Goal: Task Accomplishment & Management: Use online tool/utility

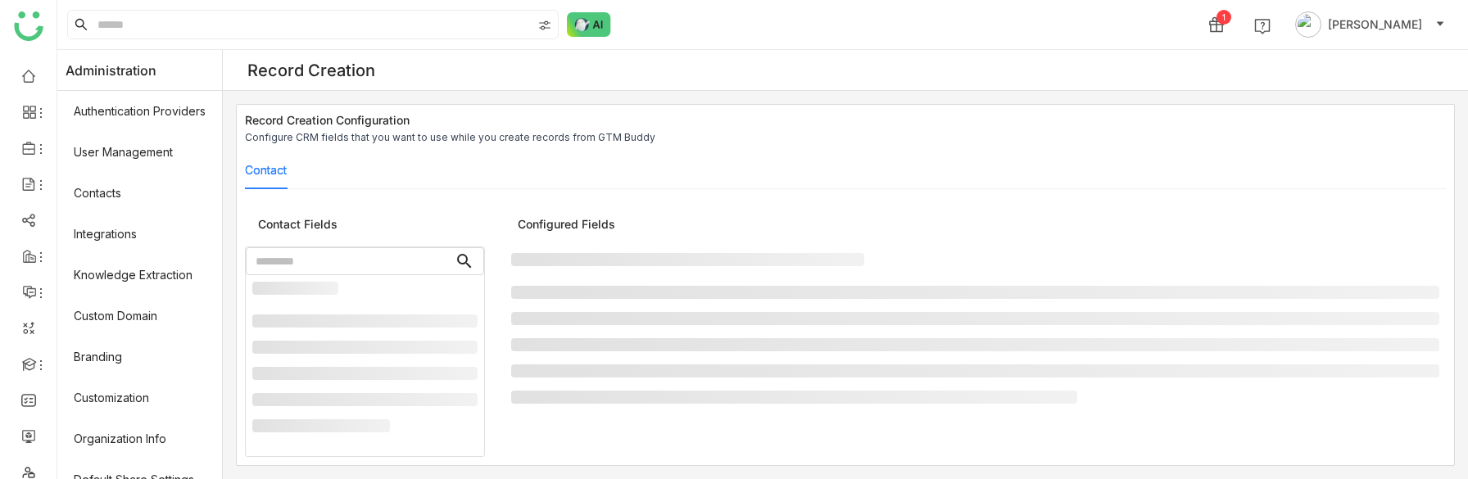
scroll to position [390, 0]
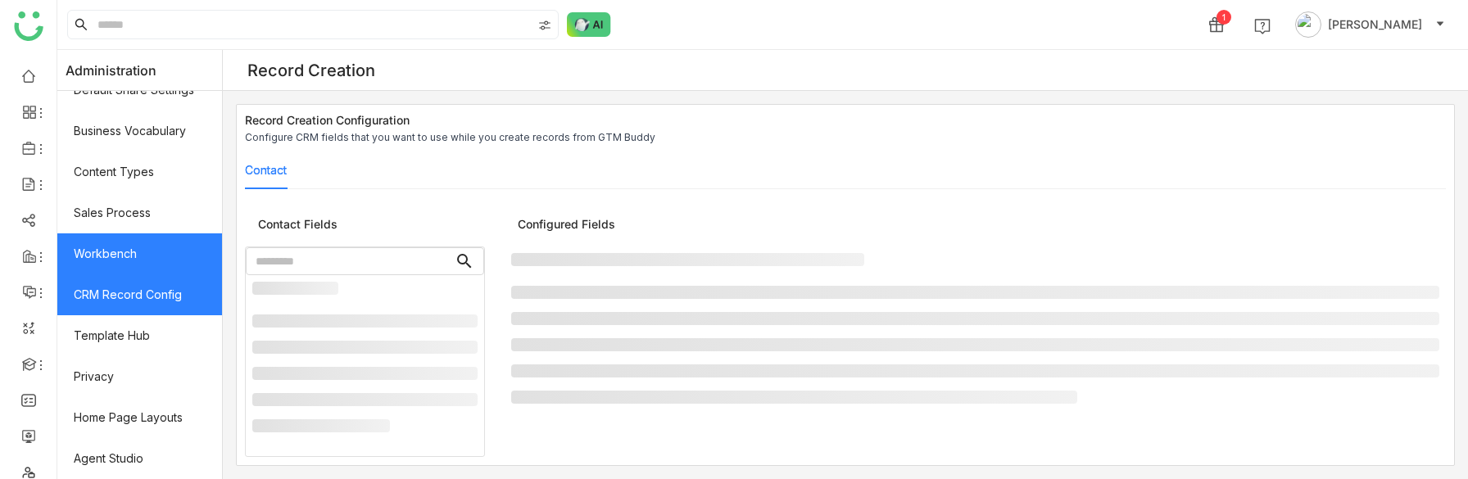
click at [130, 252] on link "Workbench" at bounding box center [139, 254] width 165 height 41
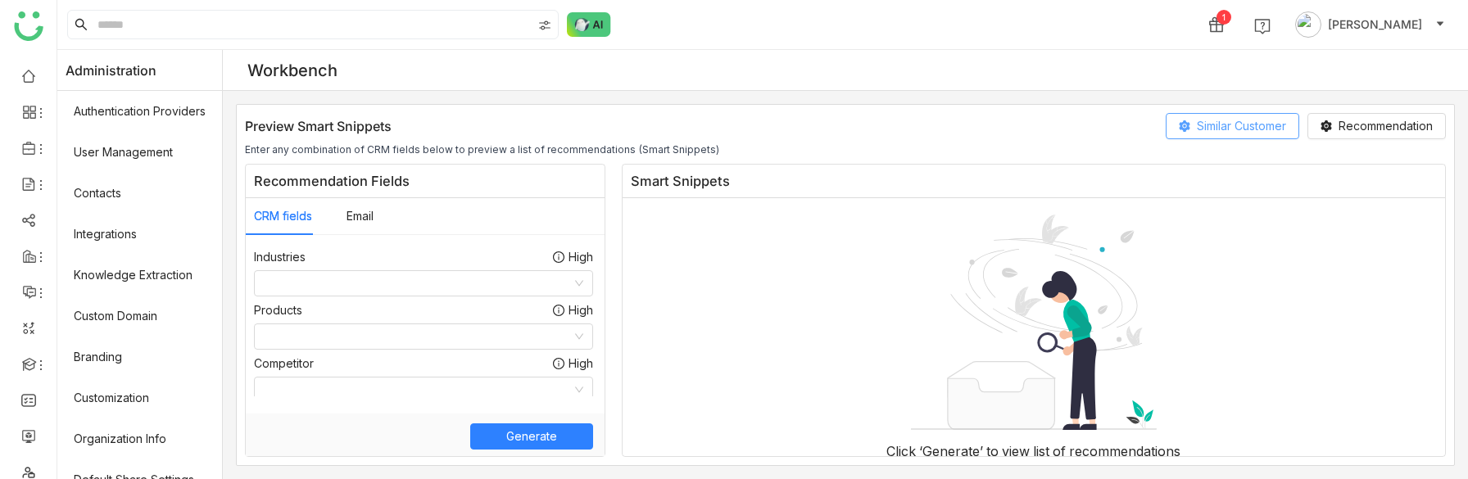
click at [1242, 125] on span "Similar Customer" at bounding box center [1241, 126] width 89 height 18
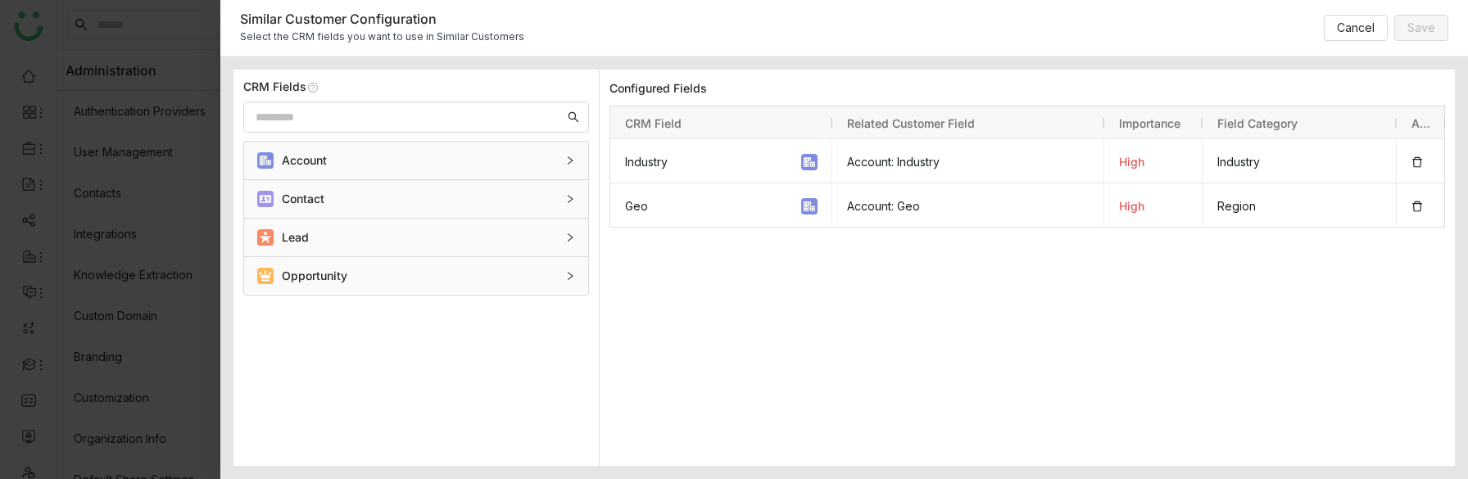
click at [339, 162] on div "Account" at bounding box center [406, 161] width 298 height 18
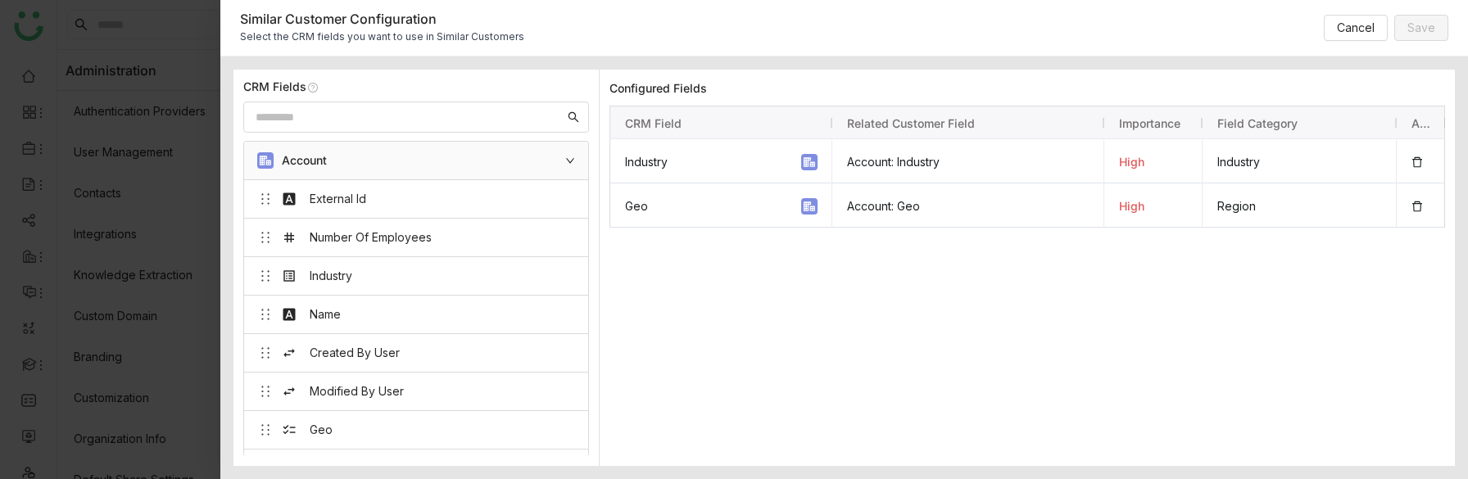
click at [361, 157] on div "Account" at bounding box center [406, 161] width 298 height 18
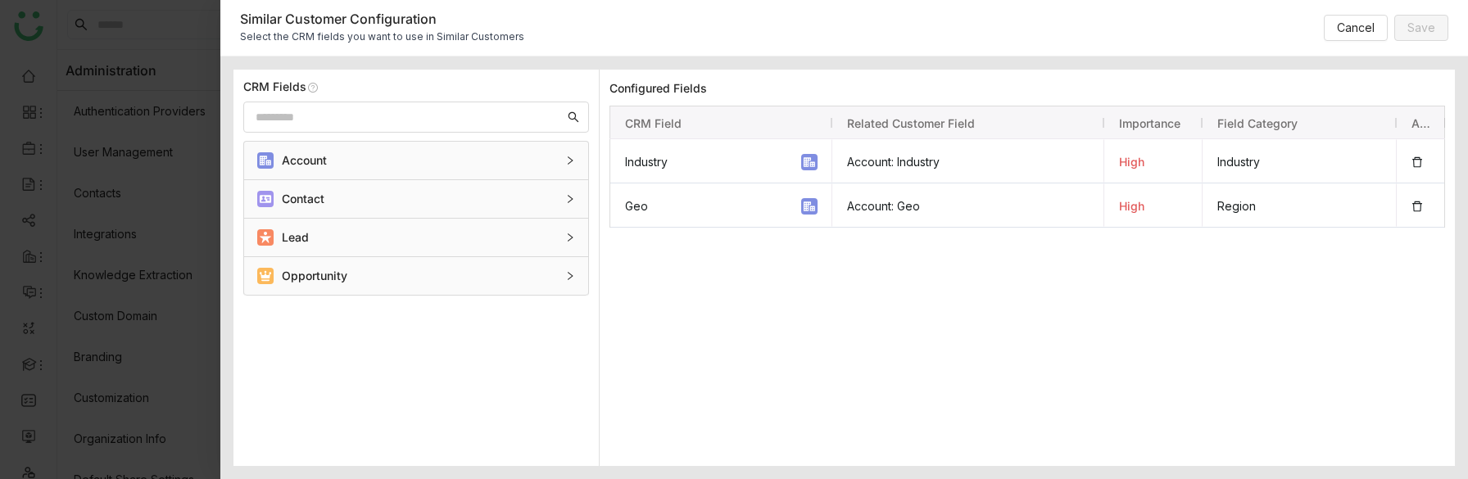
click at [54, 379] on div at bounding box center [734, 239] width 1468 height 479
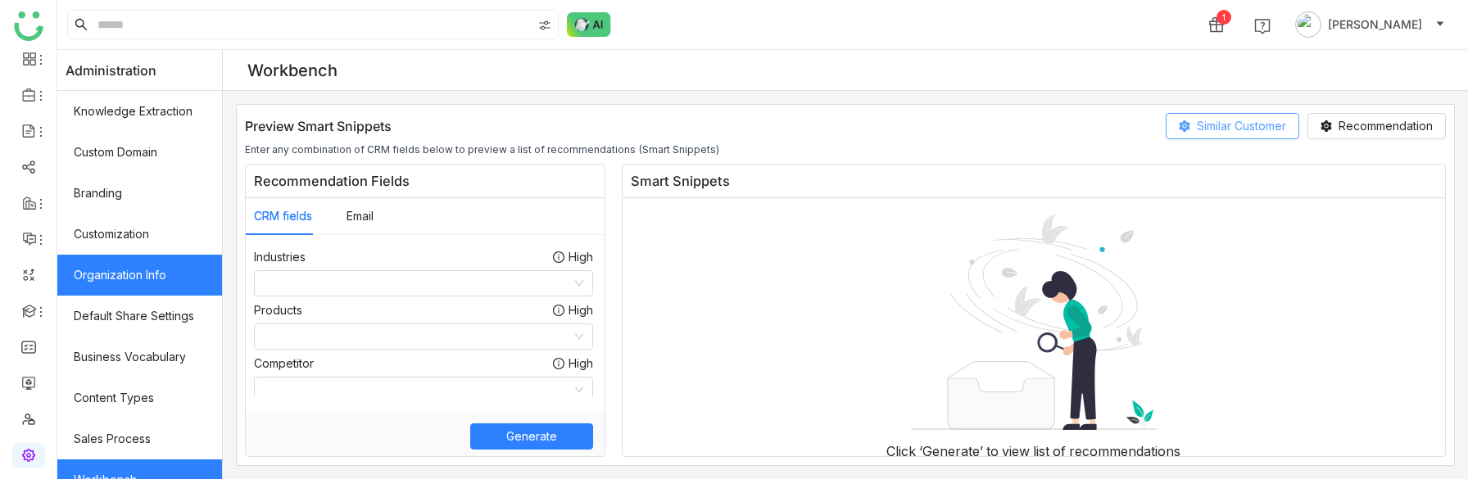
scroll to position [390, 0]
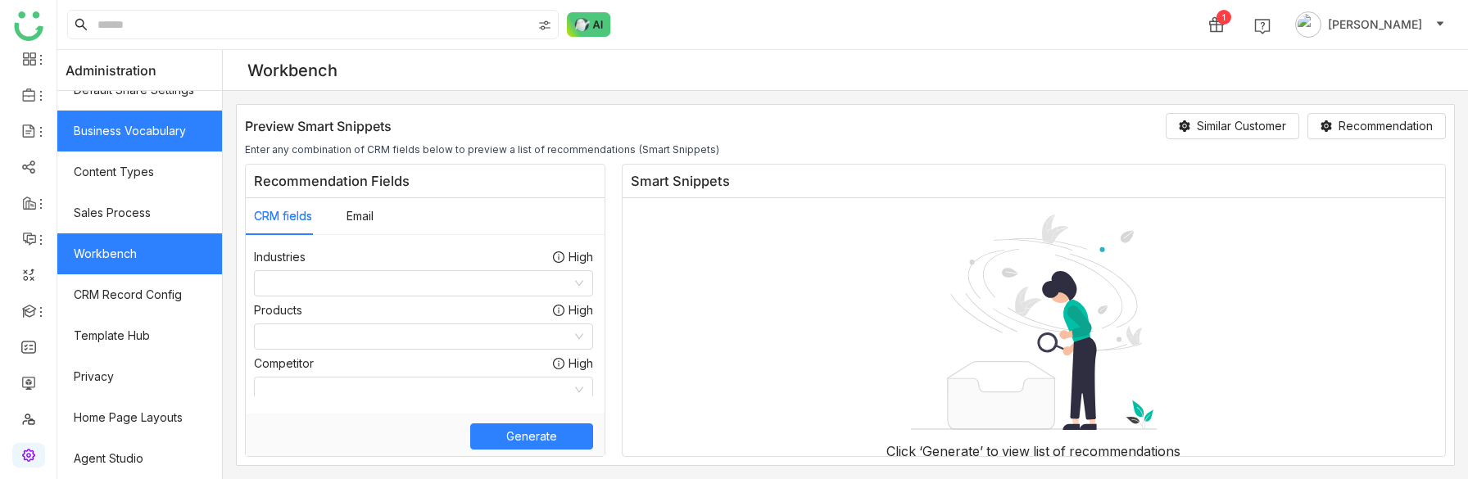
click at [141, 134] on link "Business Vocabulary" at bounding box center [139, 131] width 165 height 41
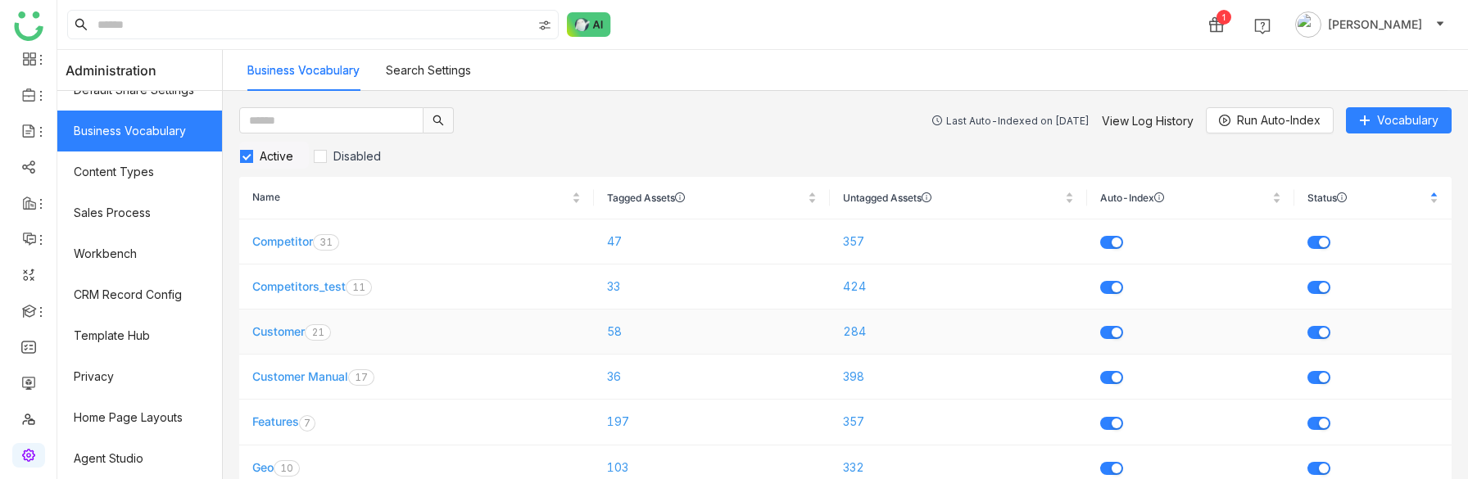
click at [289, 334] on link "Customer" at bounding box center [278, 332] width 52 height 14
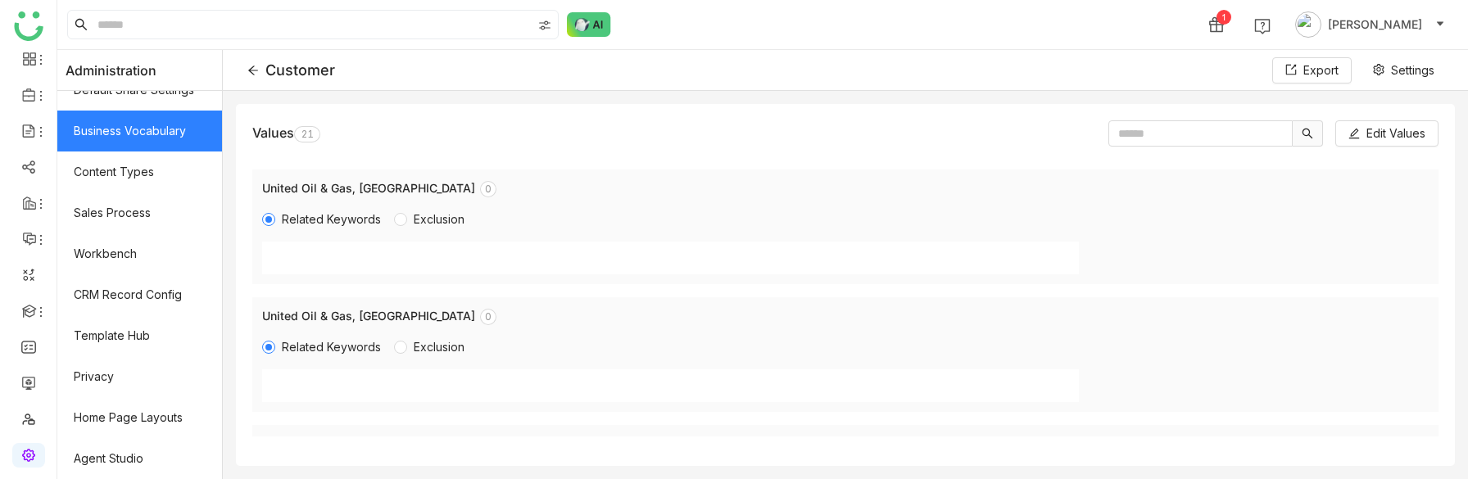
scroll to position [2398, 0]
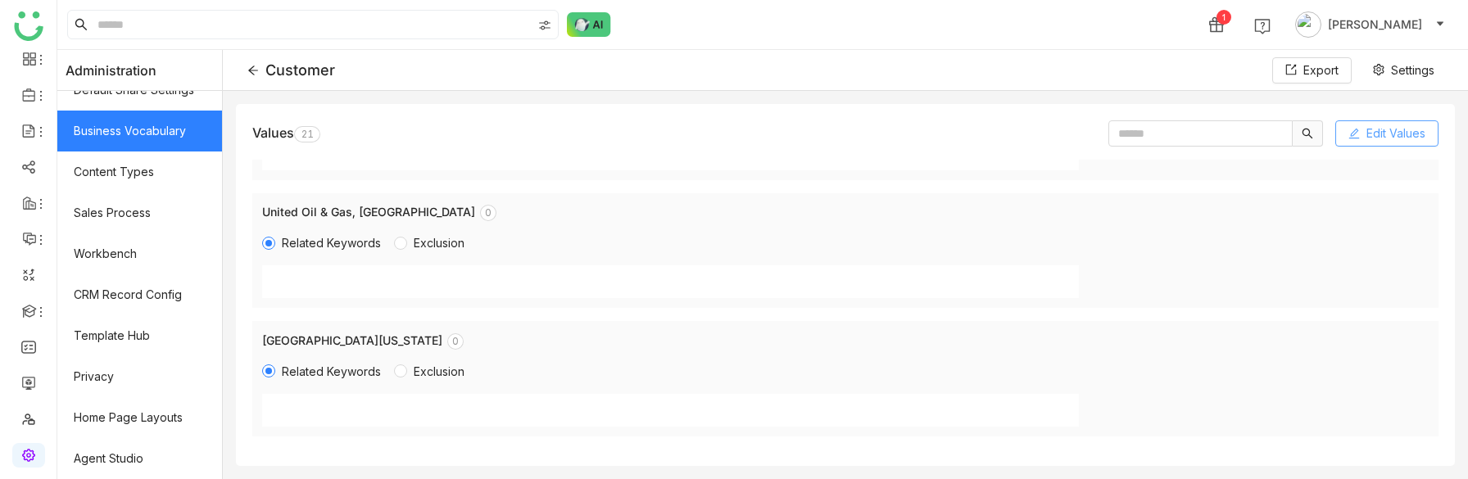
click at [1364, 131] on button "Edit Values" at bounding box center [1387, 133] width 103 height 26
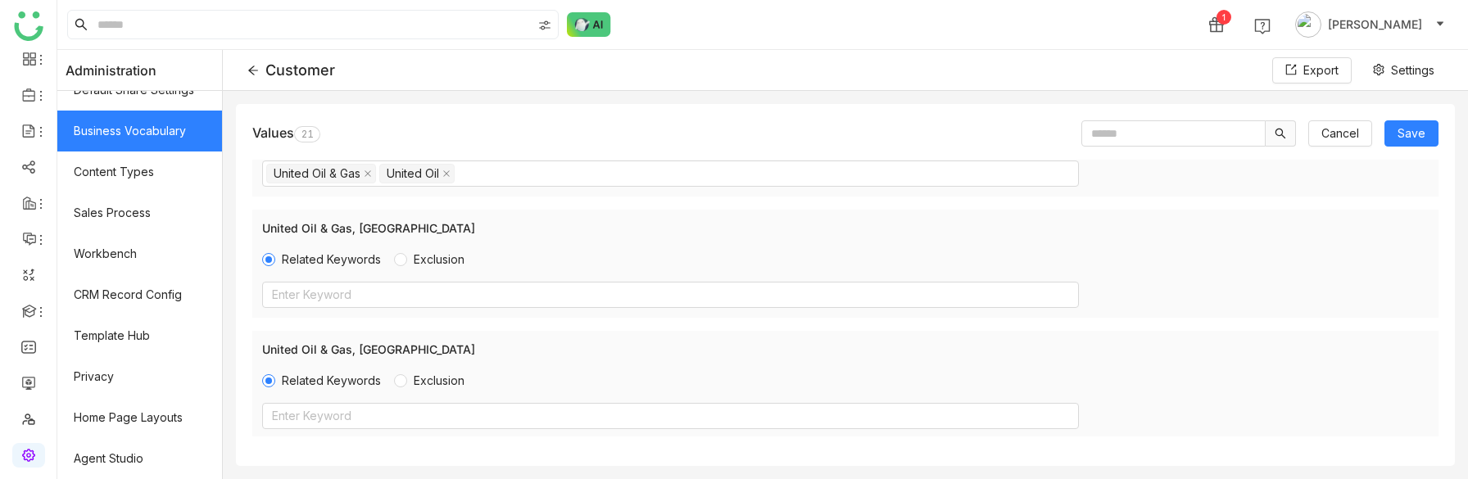
scroll to position [2257, 0]
click at [329, 411] on nz-select-top-control "Enter Keyword" at bounding box center [670, 414] width 817 height 26
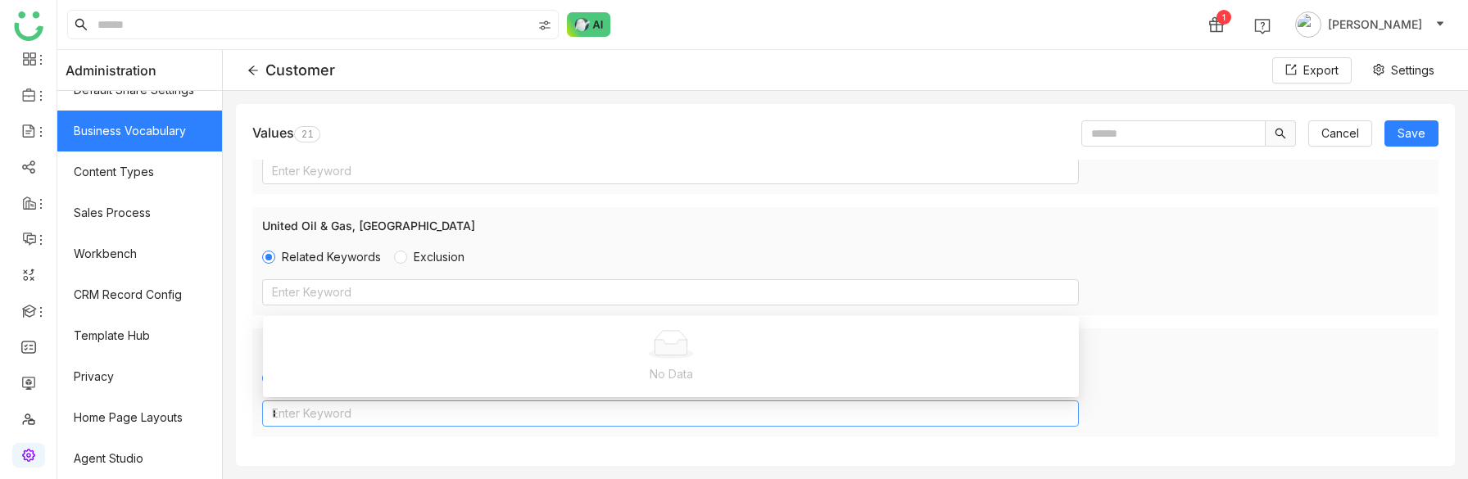
scroll to position [0, 0]
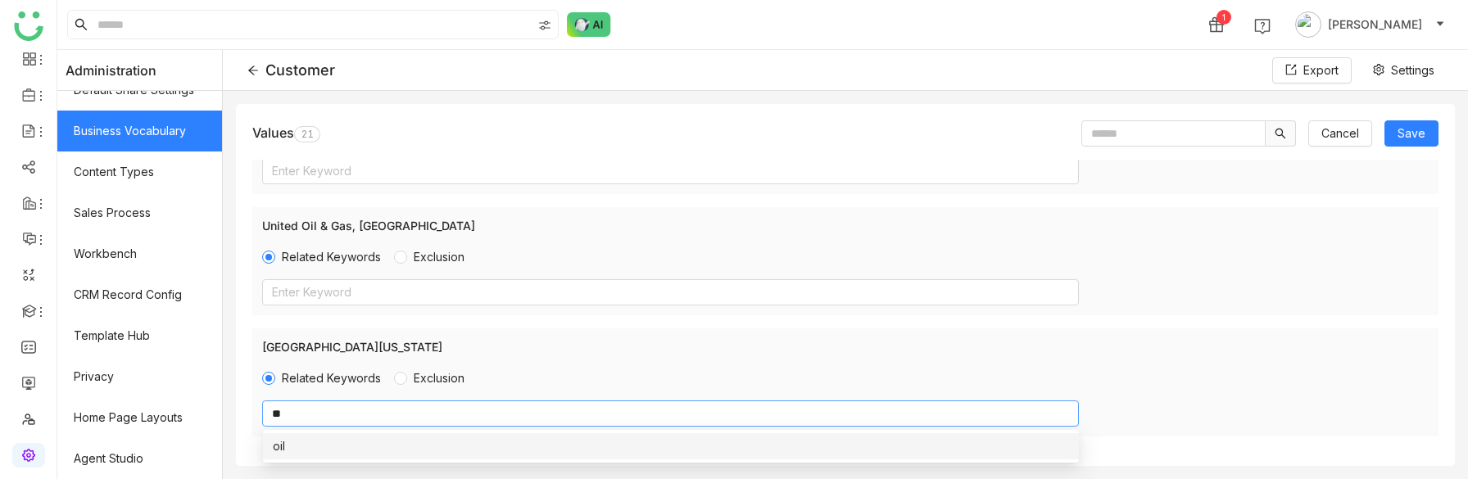
type input "*"
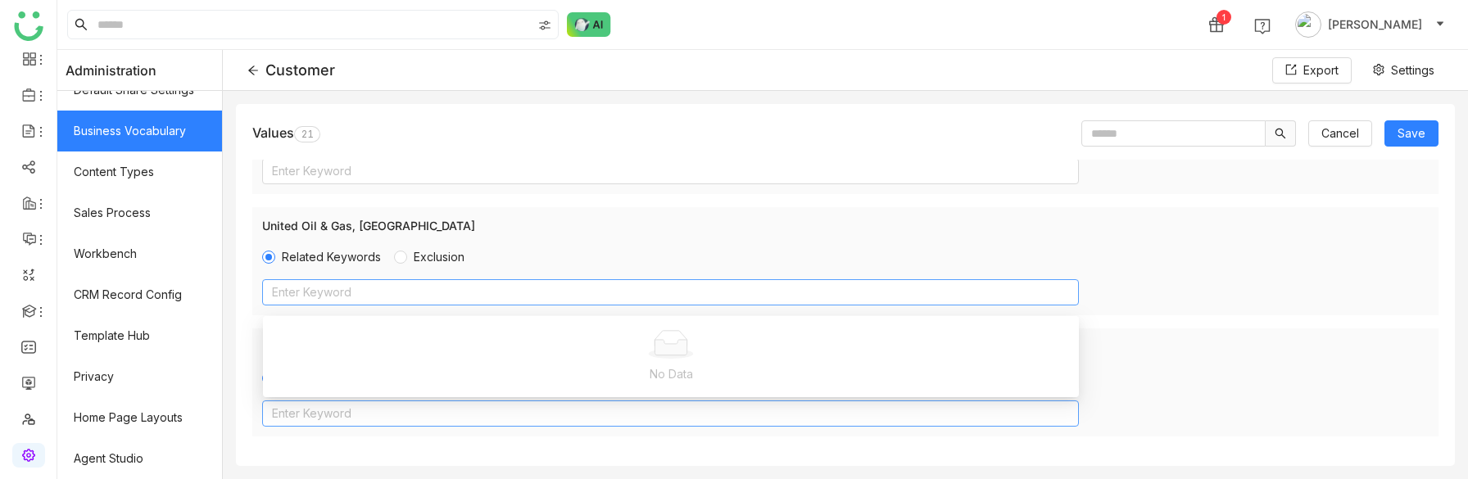
click at [386, 288] on nz-select-top-control "Enter Keyword" at bounding box center [670, 292] width 817 height 26
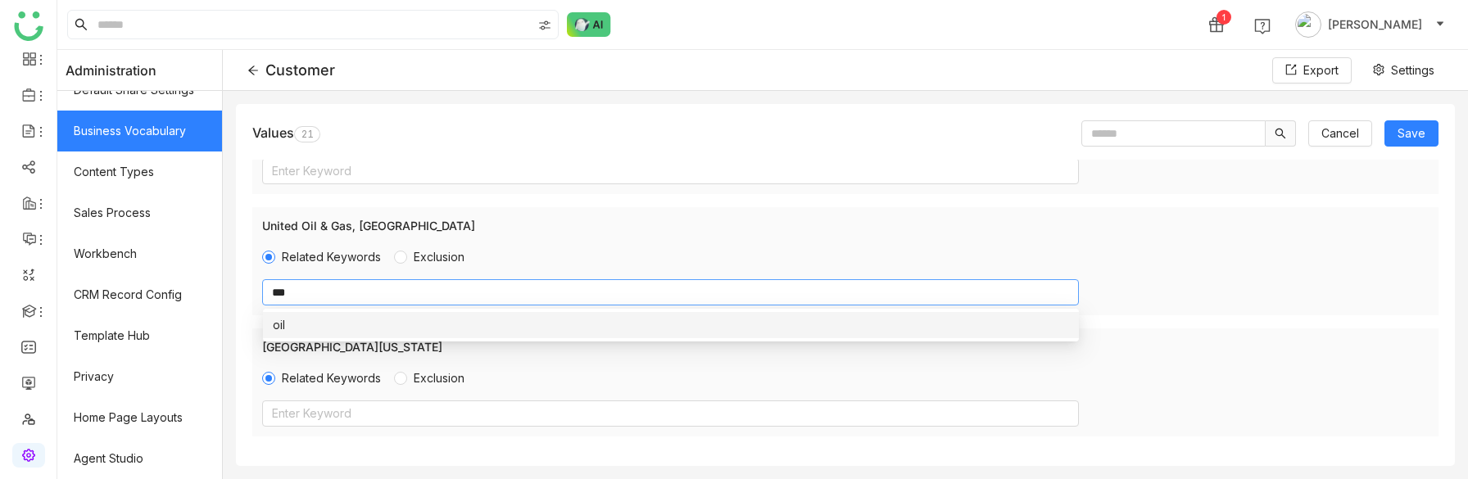
type input "***"
click at [414, 325] on div "oil" at bounding box center [671, 325] width 797 height 18
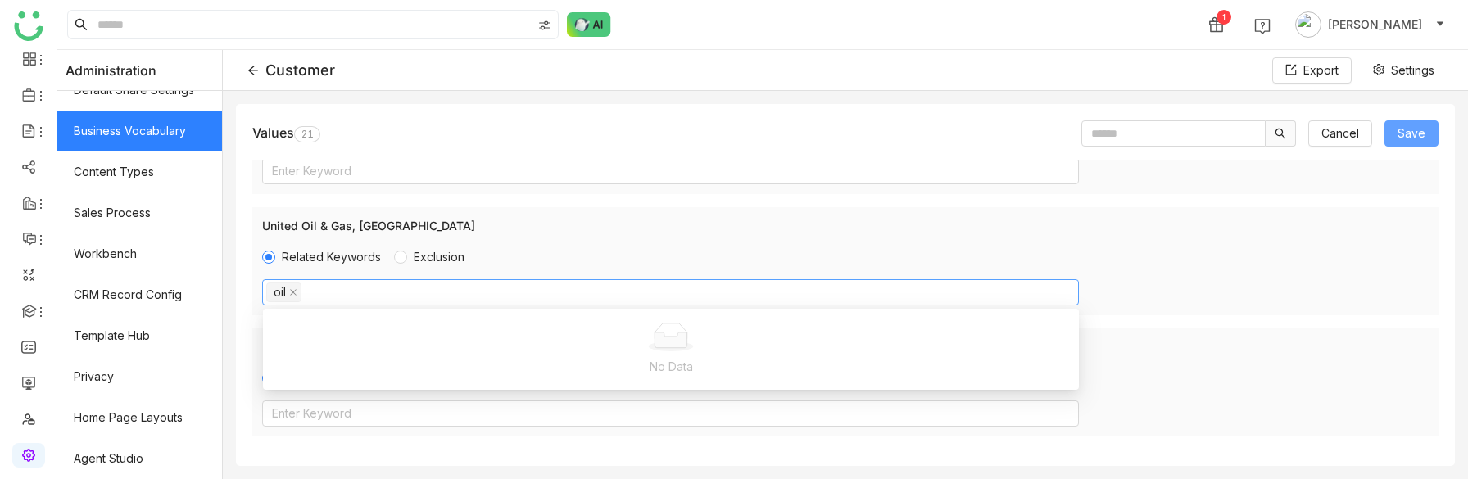
click at [1416, 130] on span "Save" at bounding box center [1412, 134] width 28 height 18
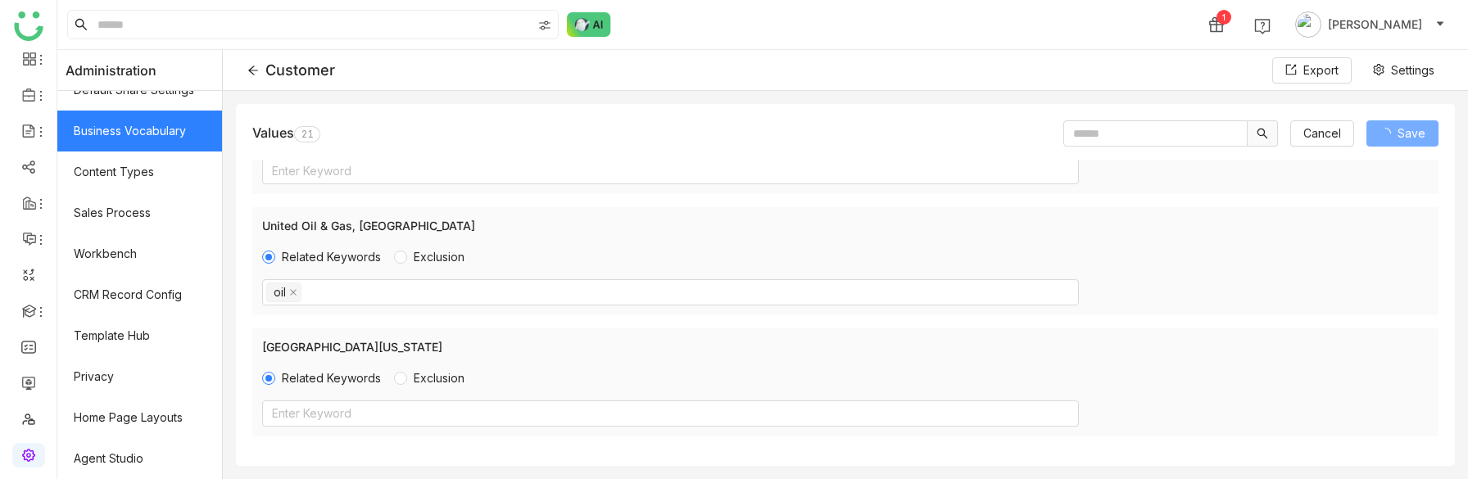
scroll to position [2377, 0]
